Goal: Information Seeking & Learning: Compare options

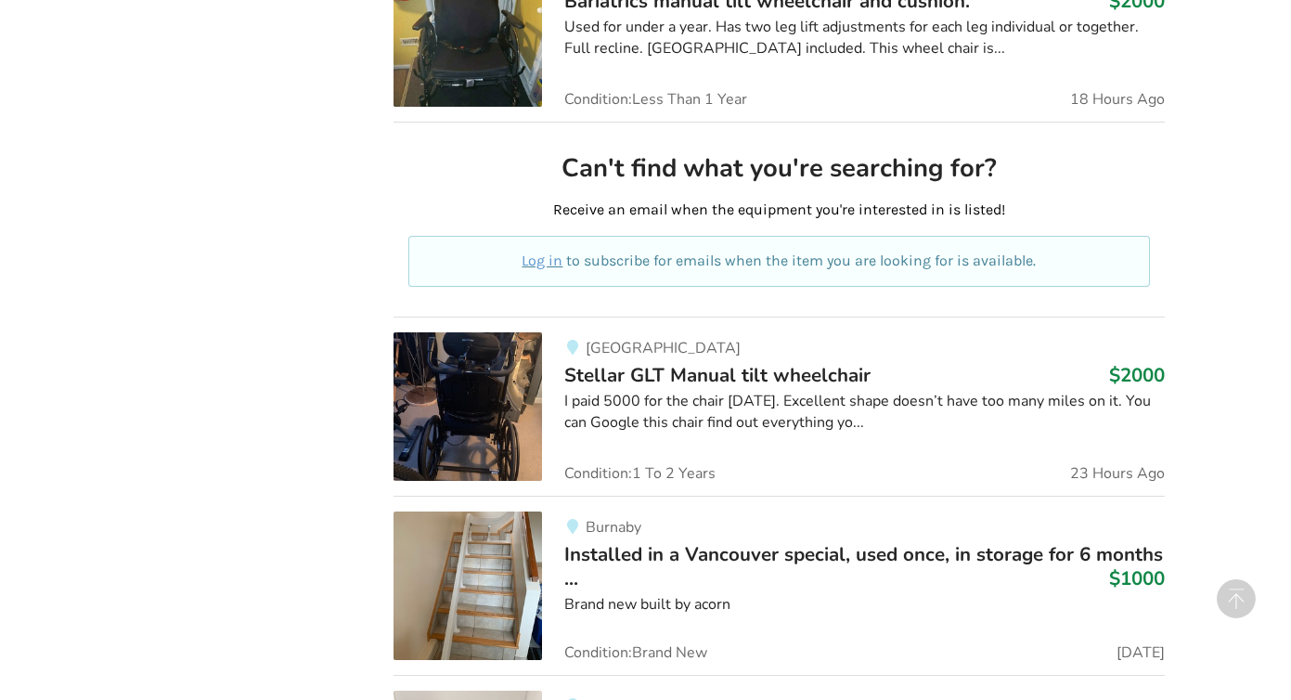
scroll to position [946, 0]
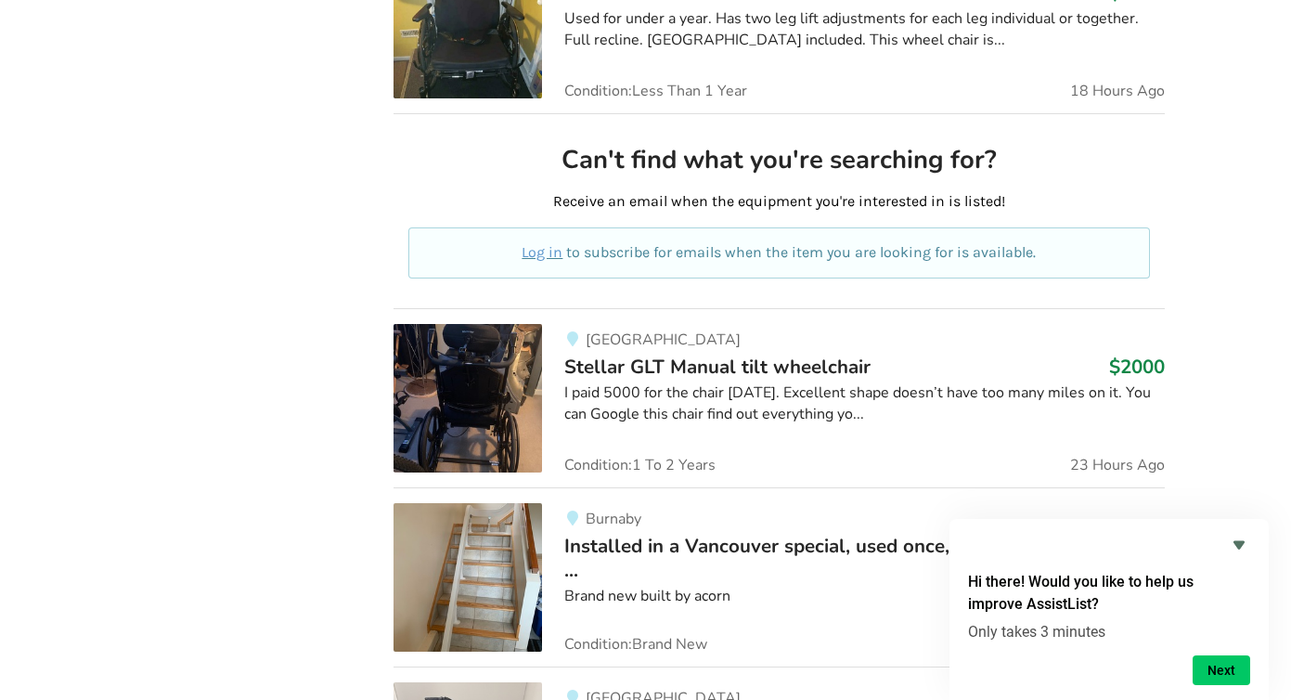
click at [650, 364] on span "Stellar GLT Manual tilt wheelchair" at bounding box center [717, 367] width 306 height 26
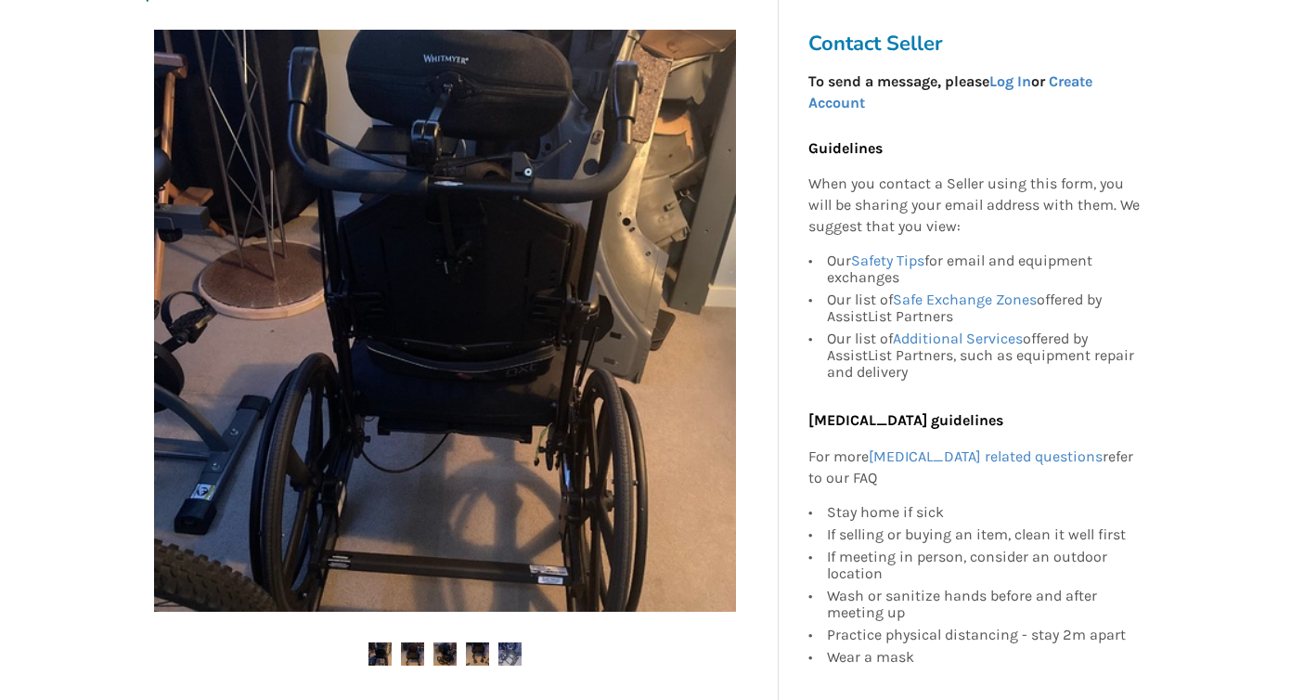
scroll to position [348, 0]
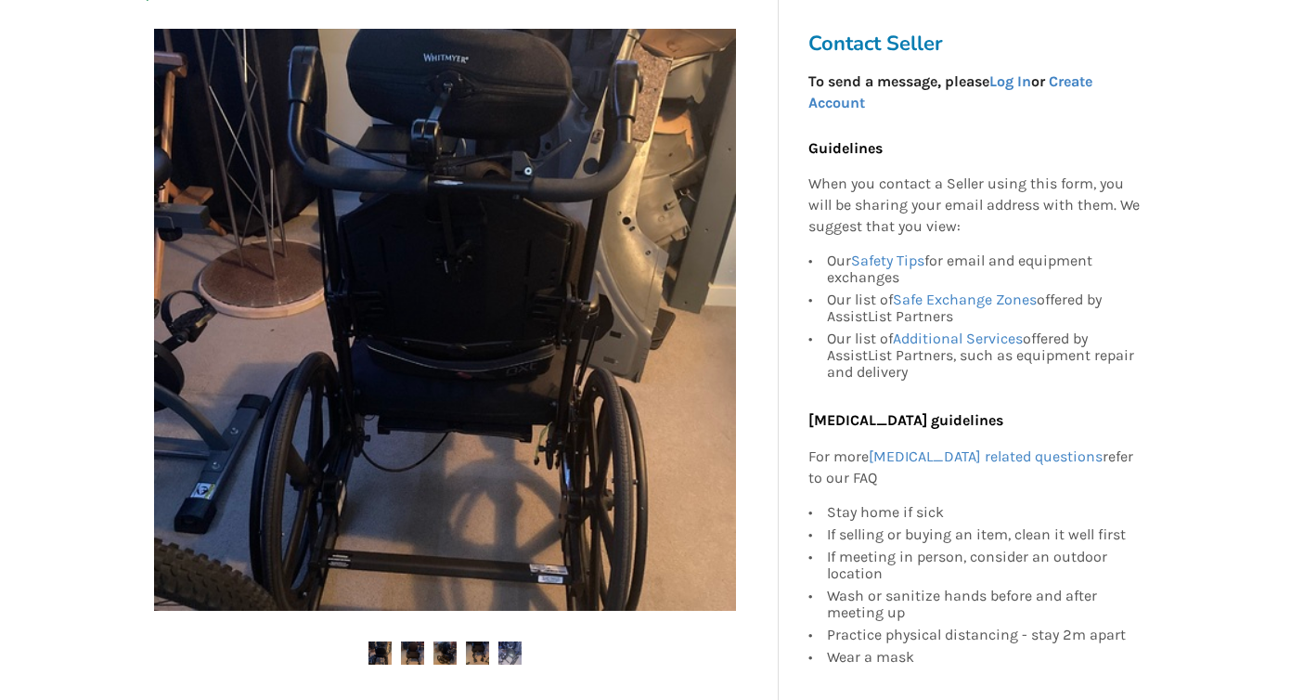
click at [410, 649] on img at bounding box center [412, 652] width 23 height 23
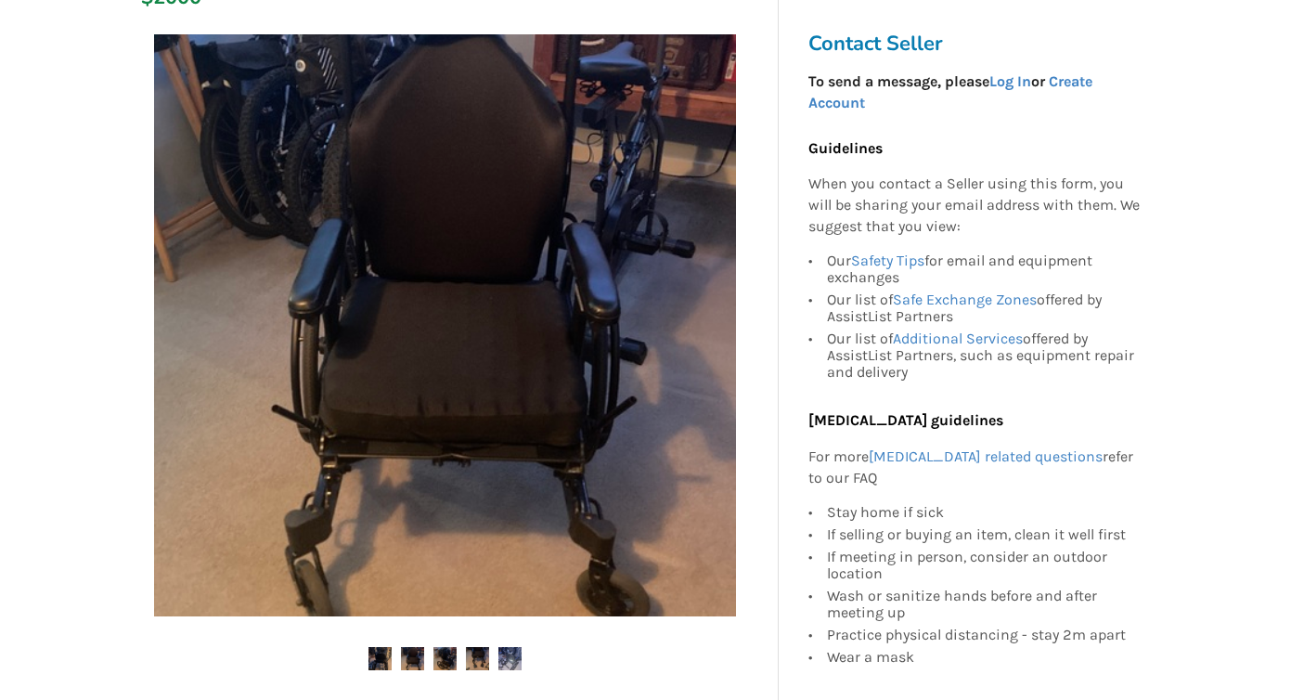
scroll to position [364, 0]
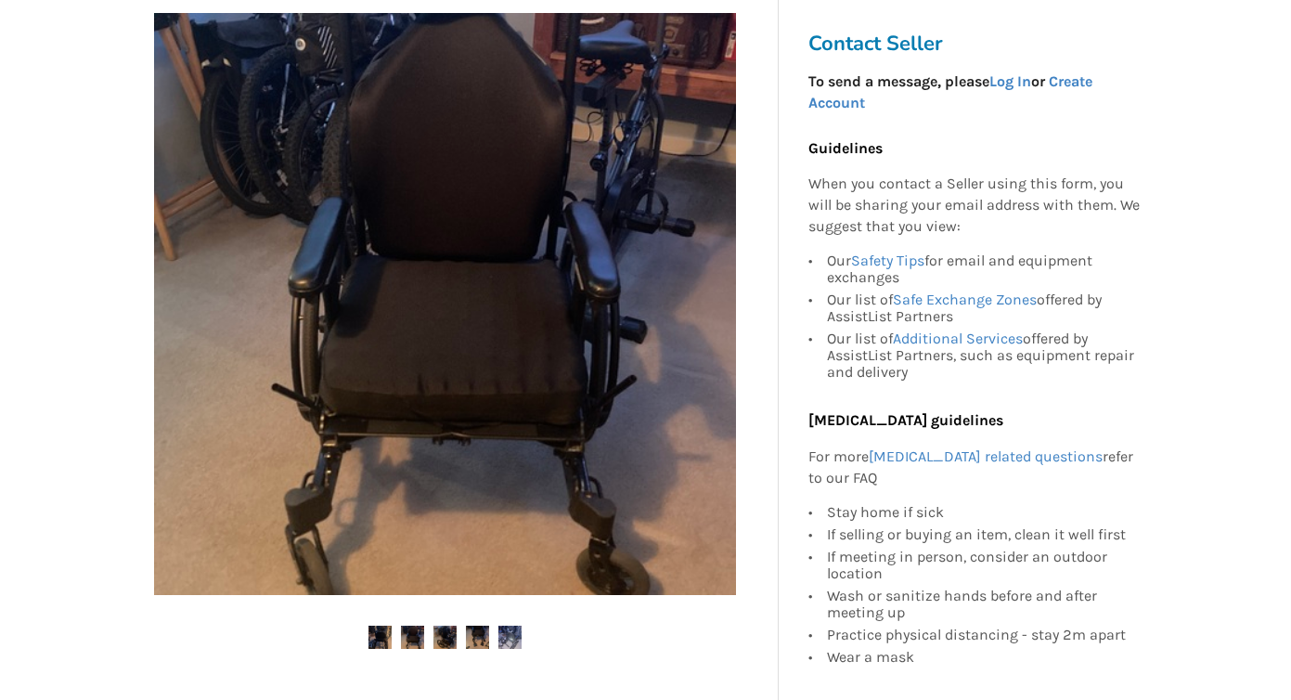
click at [443, 639] on img at bounding box center [444, 637] width 23 height 23
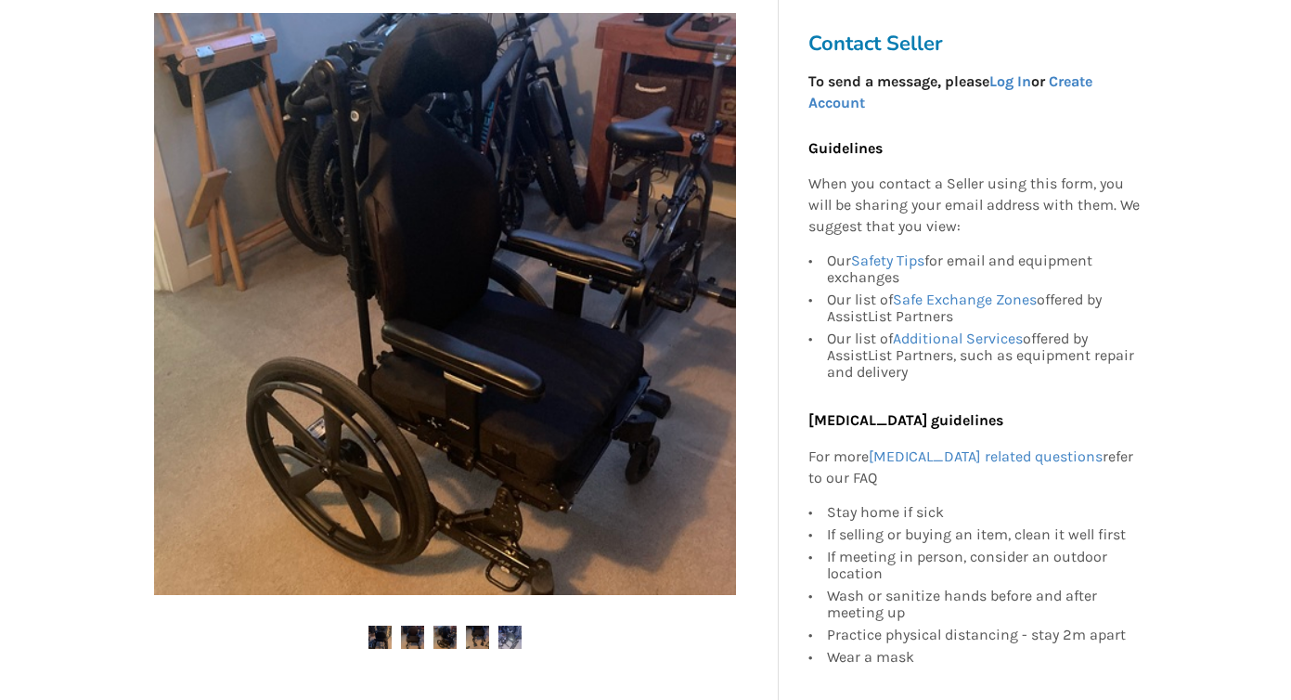
click at [506, 637] on img at bounding box center [509, 637] width 23 height 23
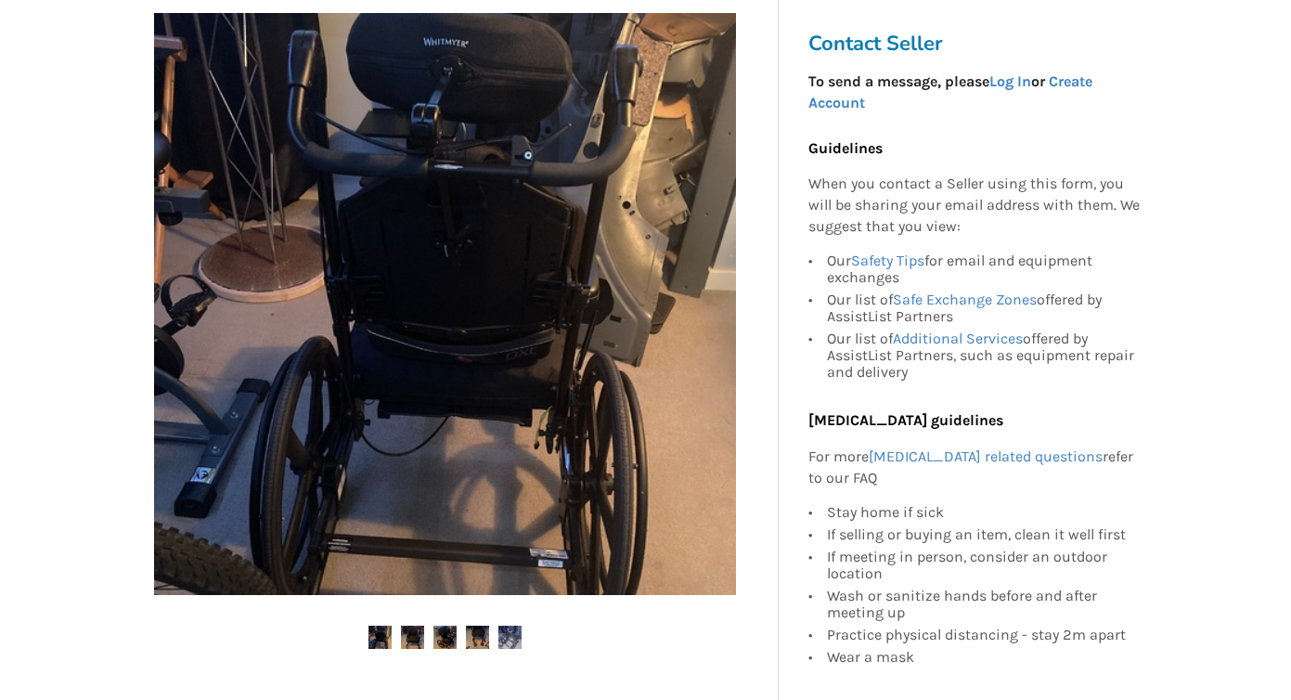
click at [478, 635] on img at bounding box center [477, 637] width 23 height 23
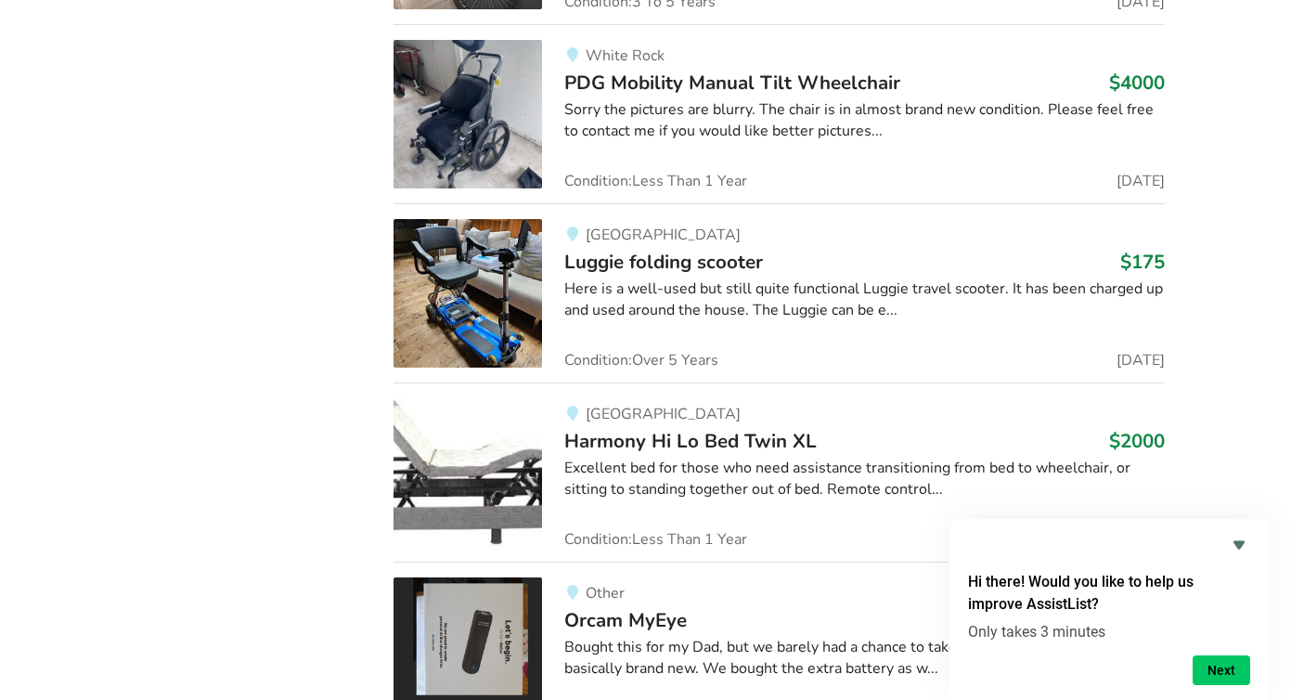
scroll to position [7548, 0]
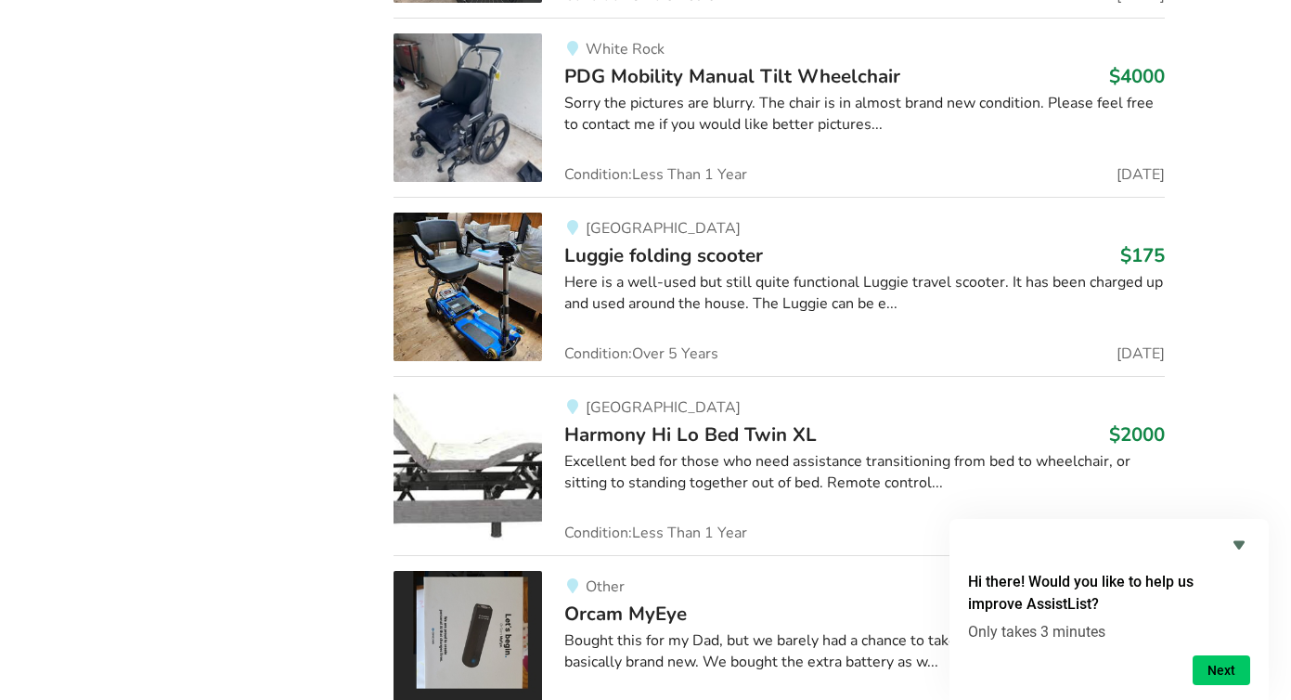
click at [467, 121] on img at bounding box center [468, 107] width 149 height 149
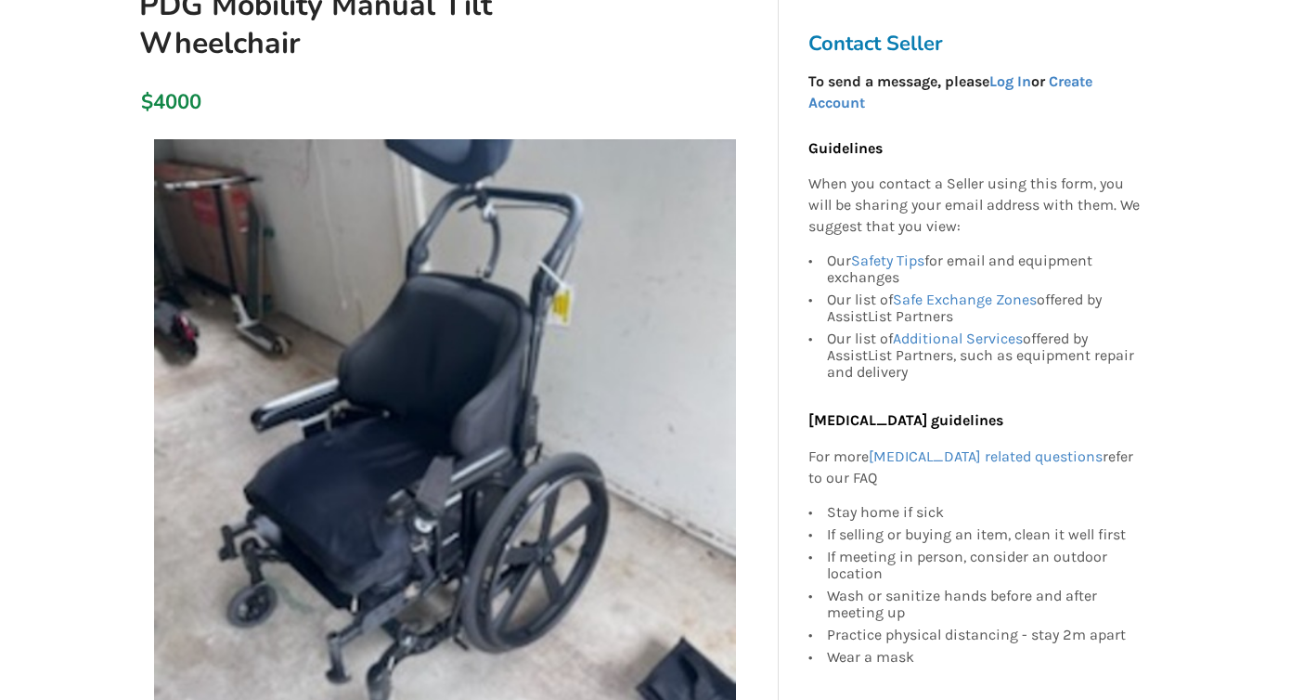
scroll to position [243, 0]
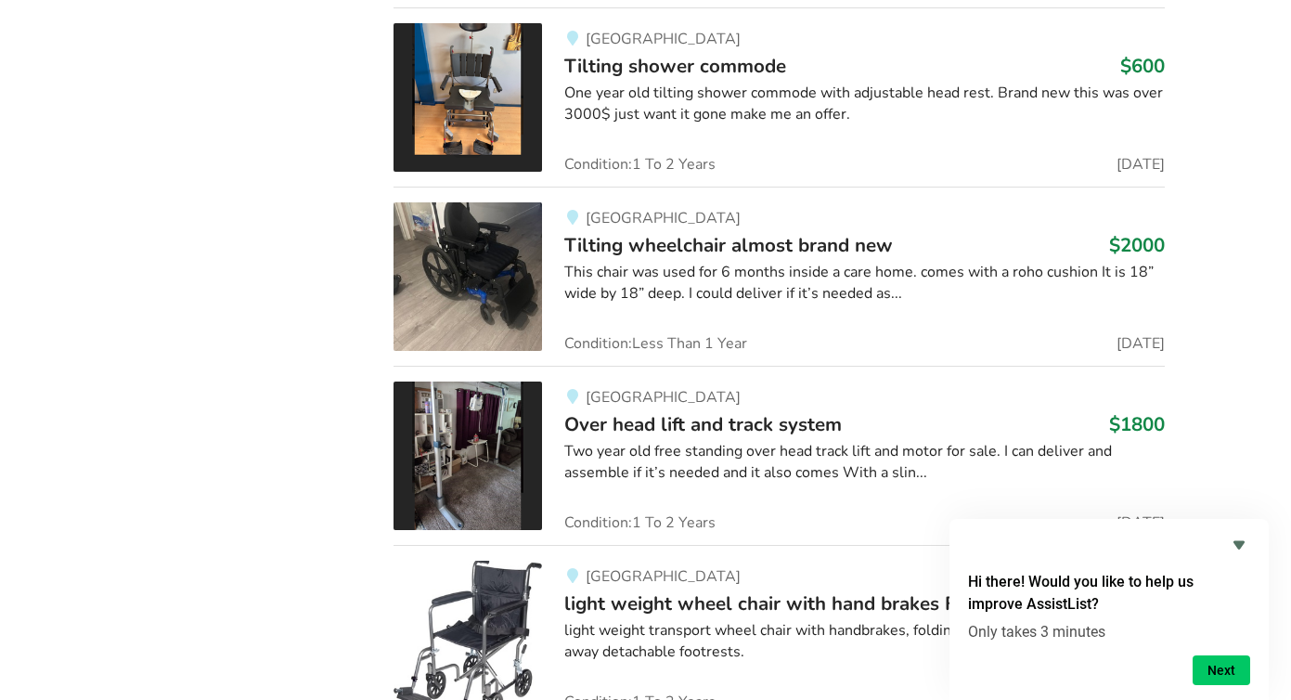
scroll to position [10991, 0]
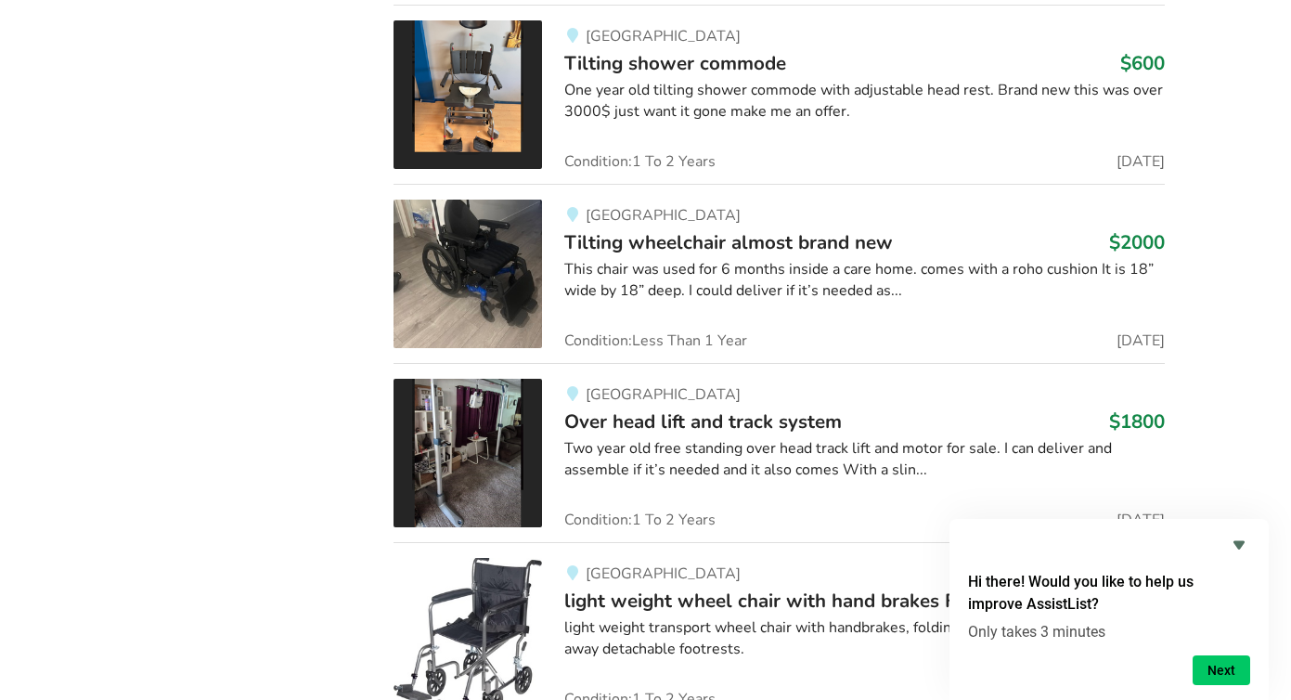
click at [482, 252] on img at bounding box center [468, 274] width 149 height 149
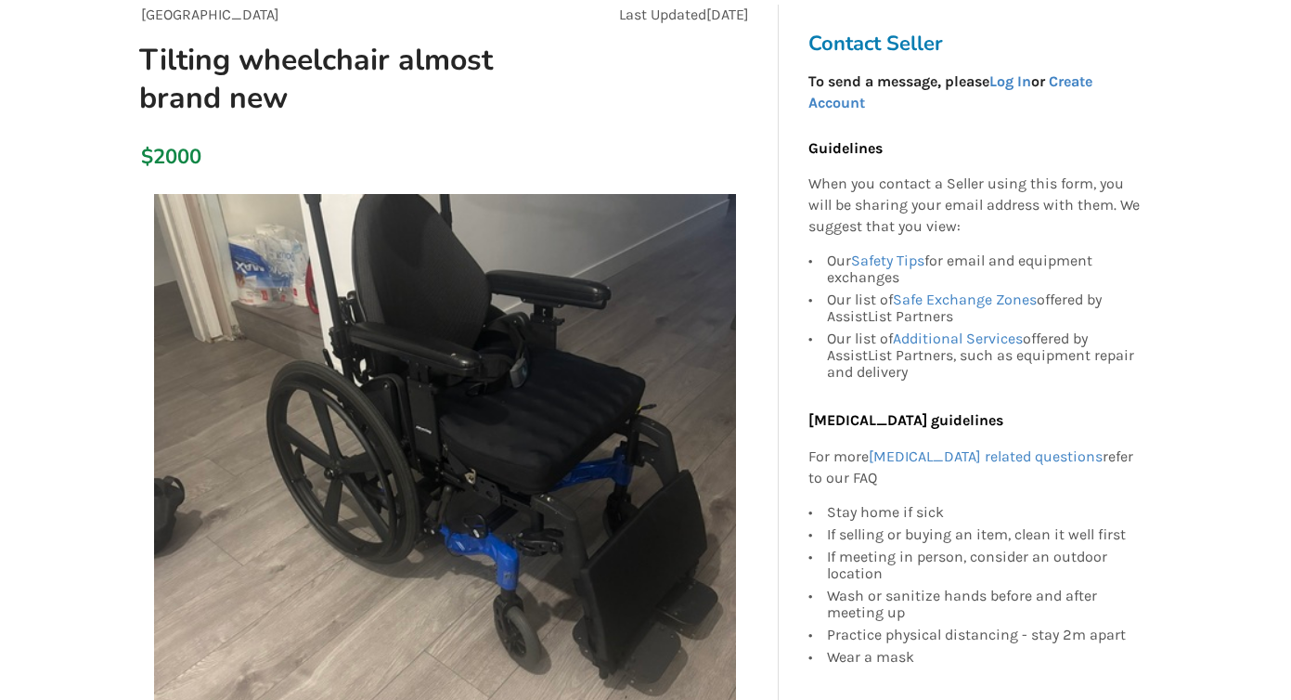
scroll to position [186, 0]
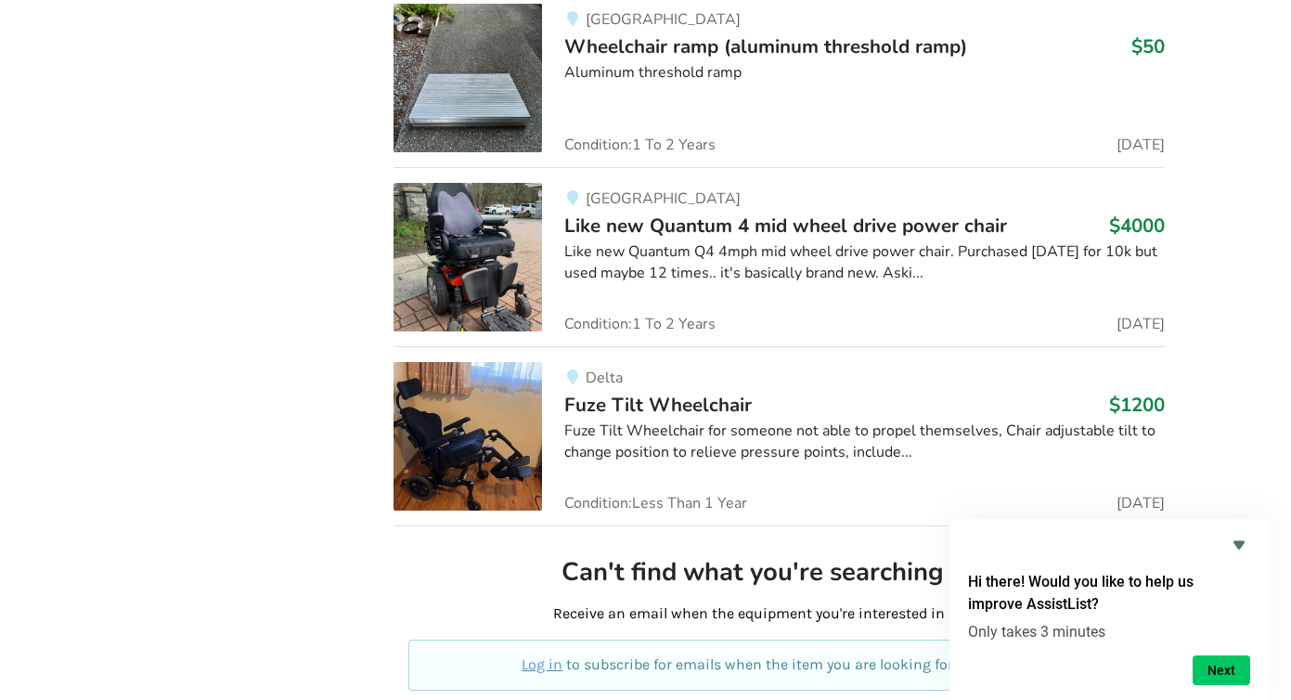
scroll to position [22590, 0]
click at [586, 420] on div "Fuze Tilt Wheelchair for someone not able to propel themselves, Chair adjustabl…" at bounding box center [864, 441] width 601 height 43
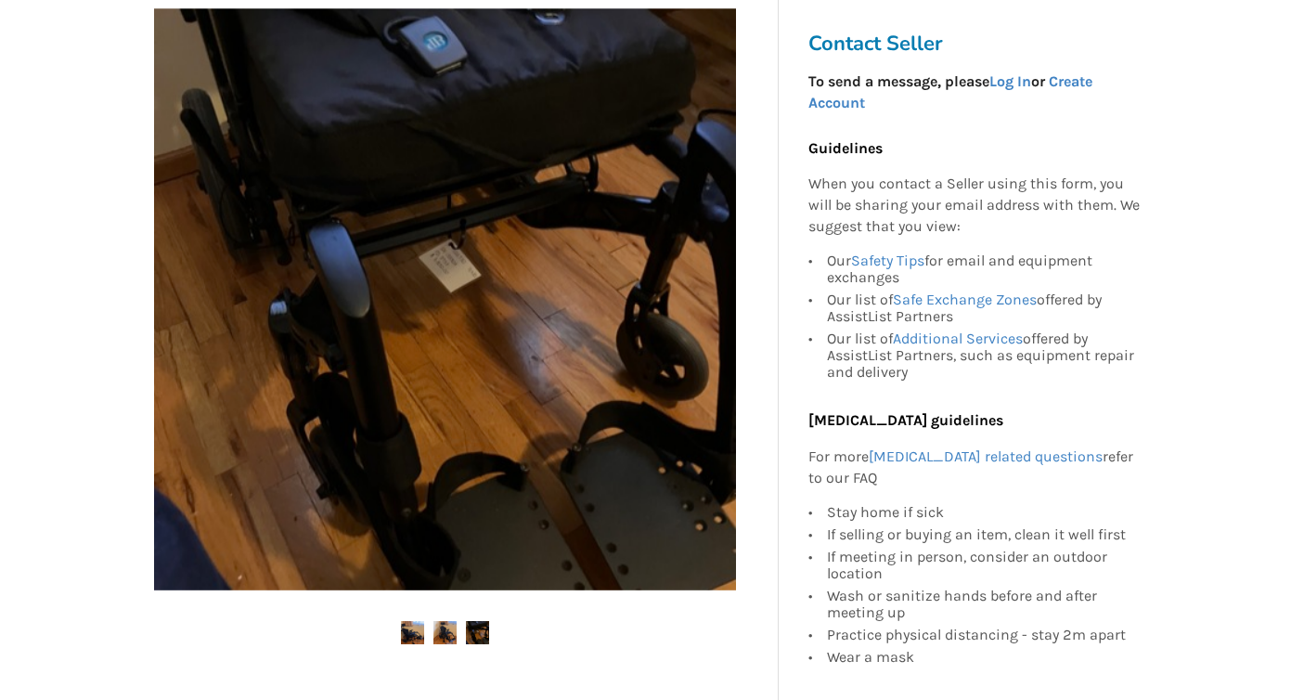
scroll to position [331, 0]
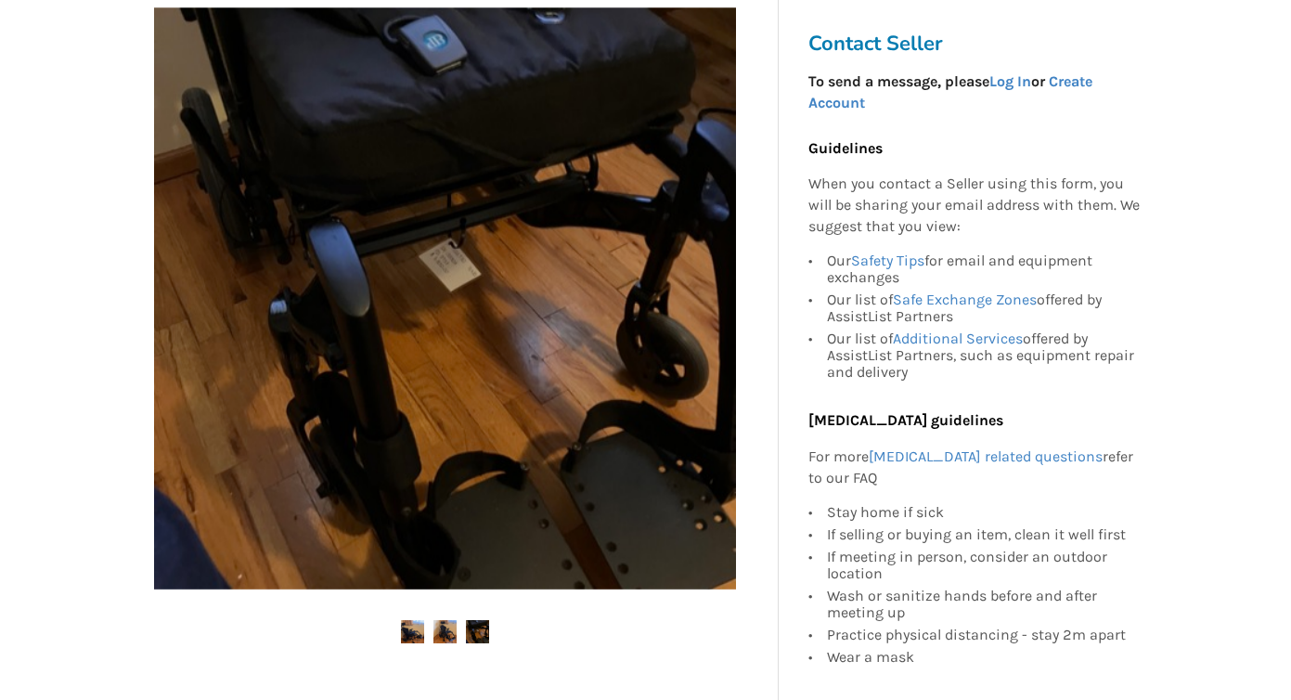
click at [451, 626] on img at bounding box center [444, 631] width 23 height 23
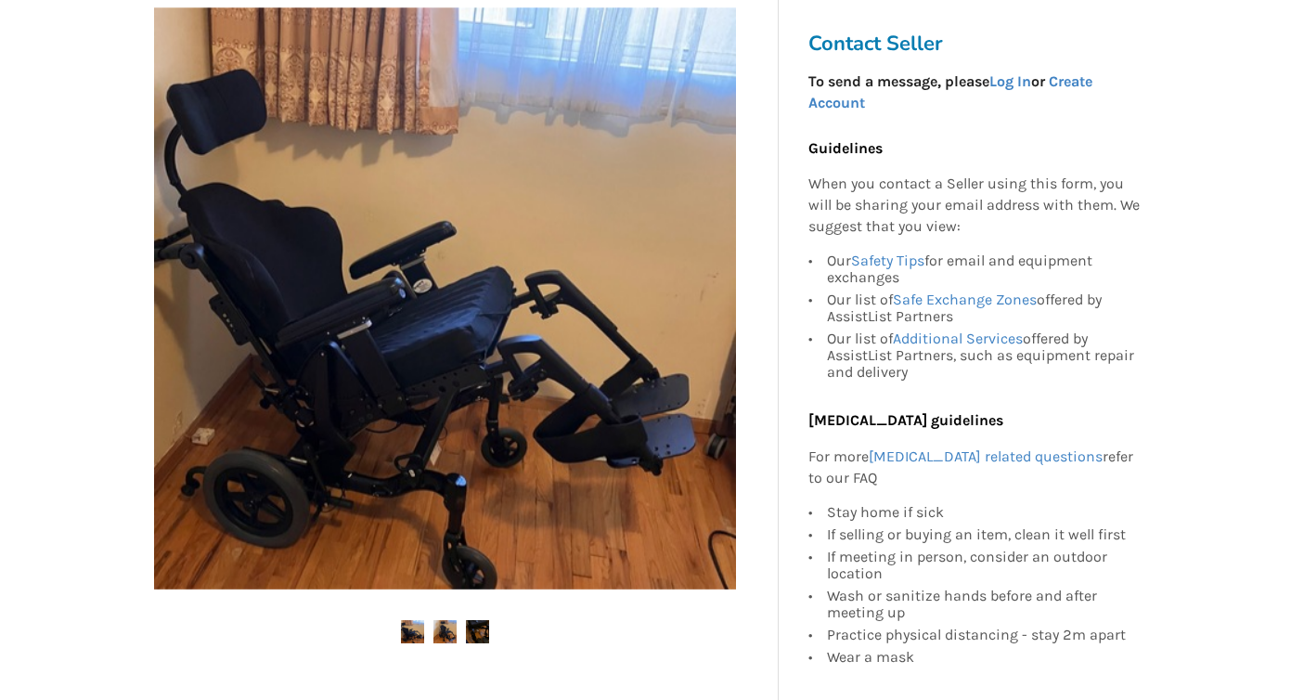
click at [479, 631] on img at bounding box center [477, 631] width 23 height 23
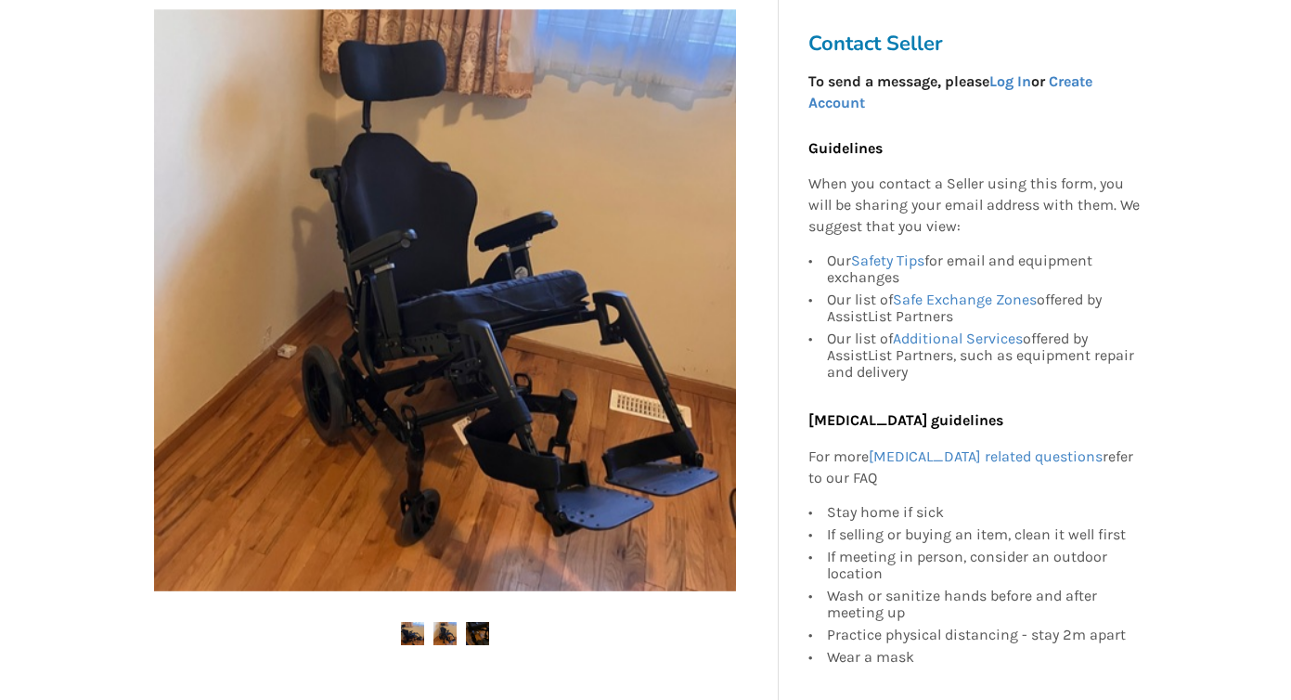
scroll to position [326, 0]
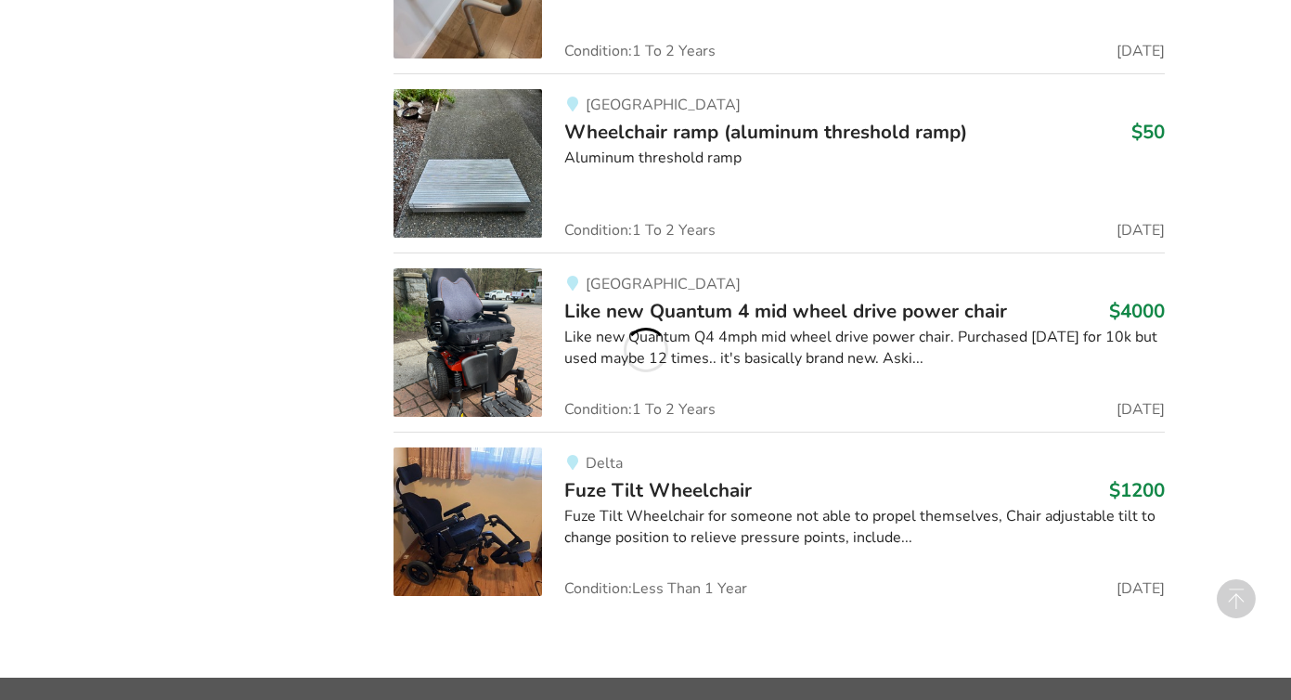
scroll to position [22590, 0]
